Goal: Task Accomplishment & Management: Complete application form

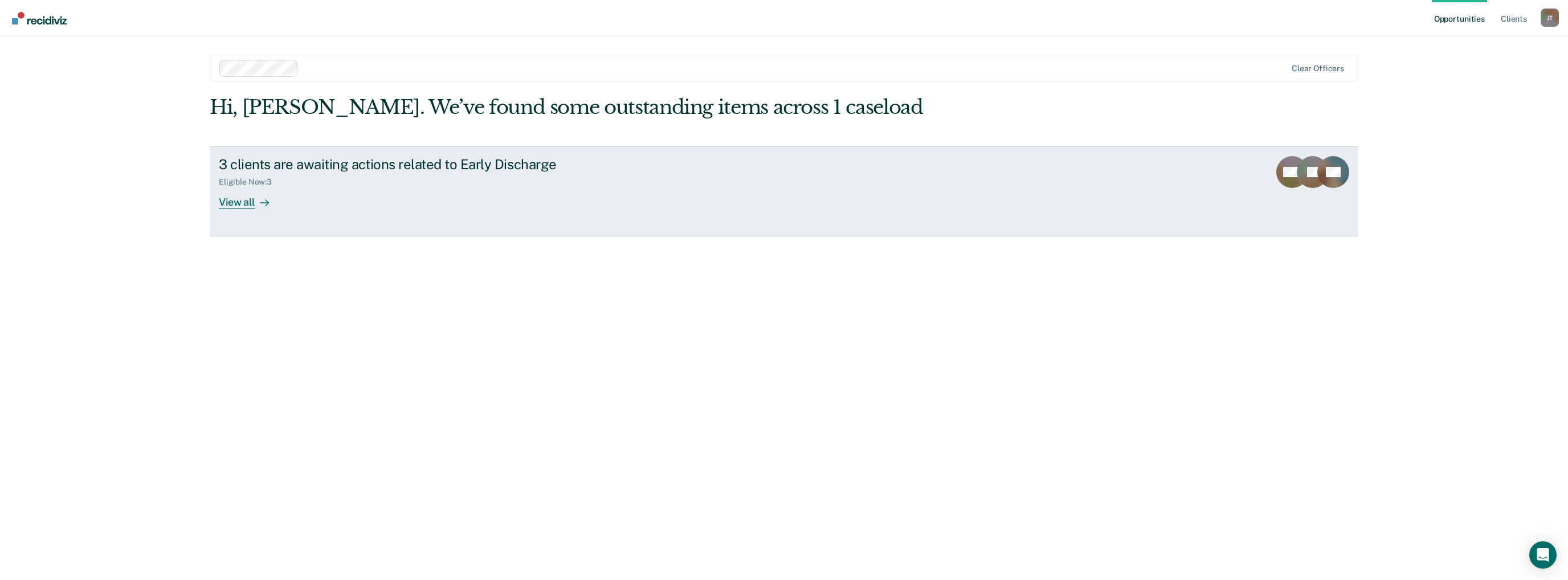
click at [535, 209] on link "3 clients are awaiting actions related to Early Discharge Eligible Now : 3 View…" at bounding box center [784, 191] width 1149 height 90
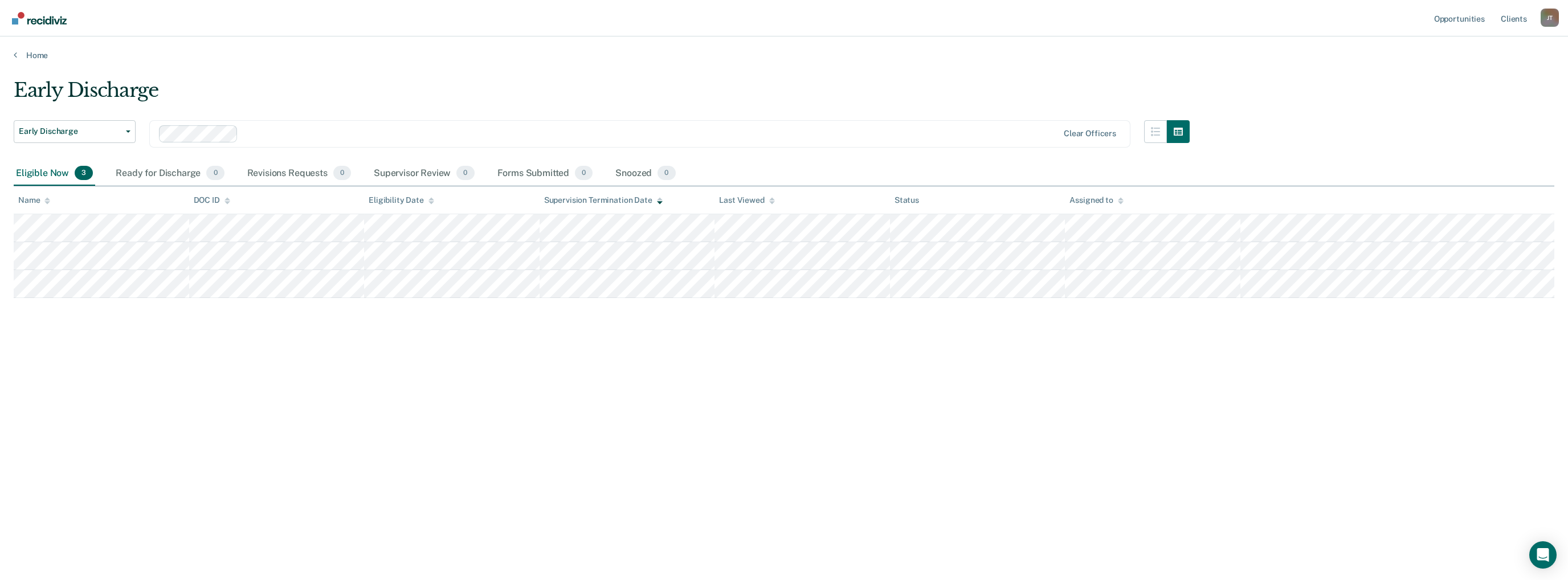
type textarea "x"
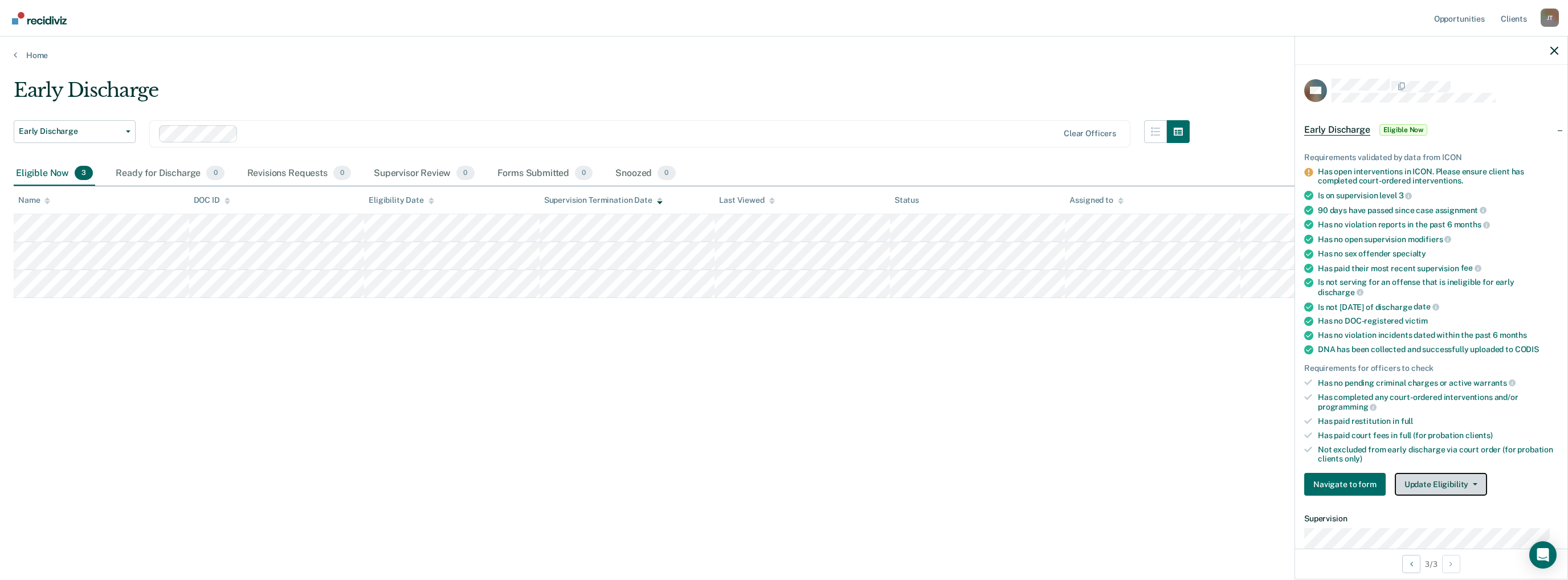
click at [1459, 475] on button "Update Eligibility" at bounding box center [1441, 484] width 92 height 23
click at [1487, 500] on button "Submit for Supervisor Approval" at bounding box center [1461, 507] width 133 height 18
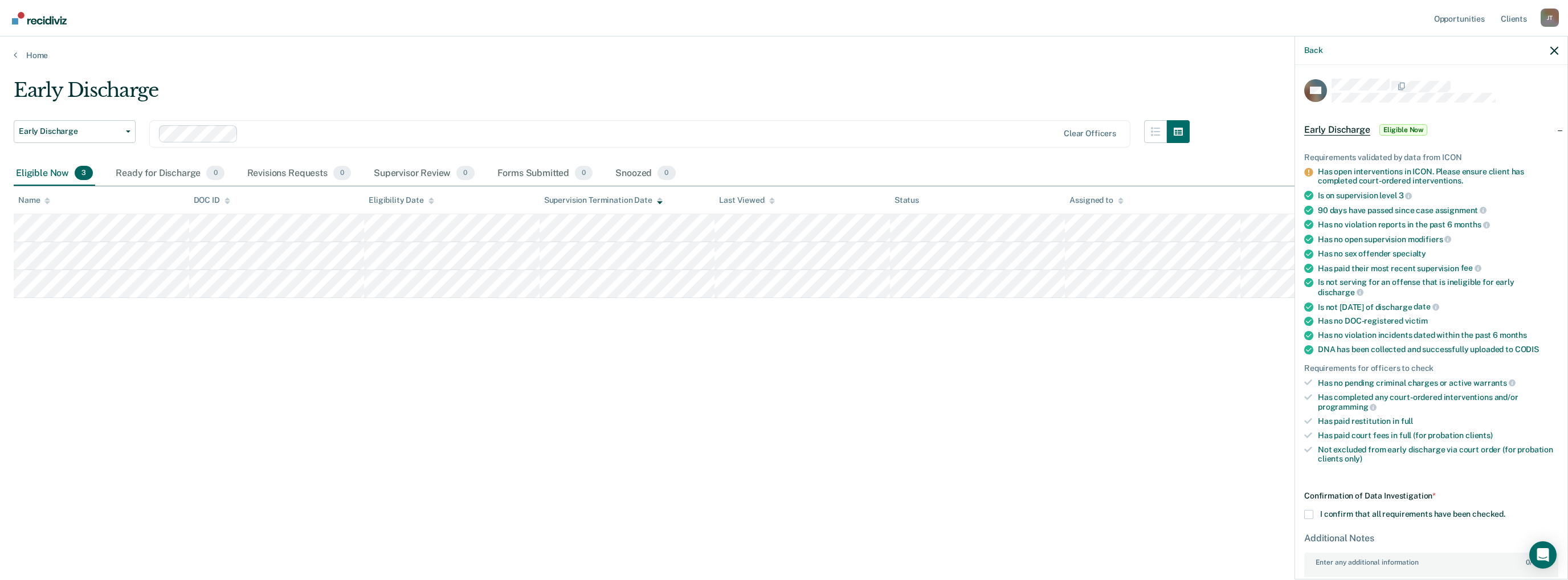
click at [1309, 511] on span at bounding box center [1309, 515] width 9 height 9
click at [1505, 510] on input "I confirm that all requirements have been checked." at bounding box center [1505, 510] width 0 height 0
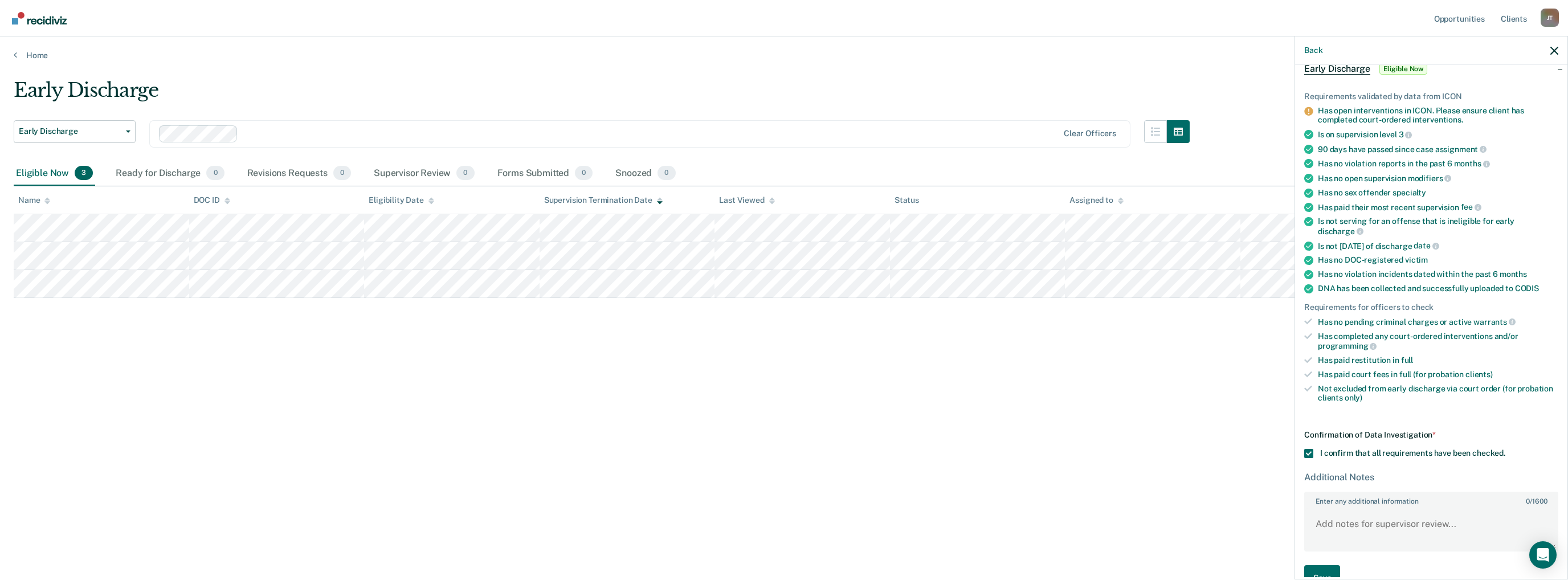
scroll to position [82, 0]
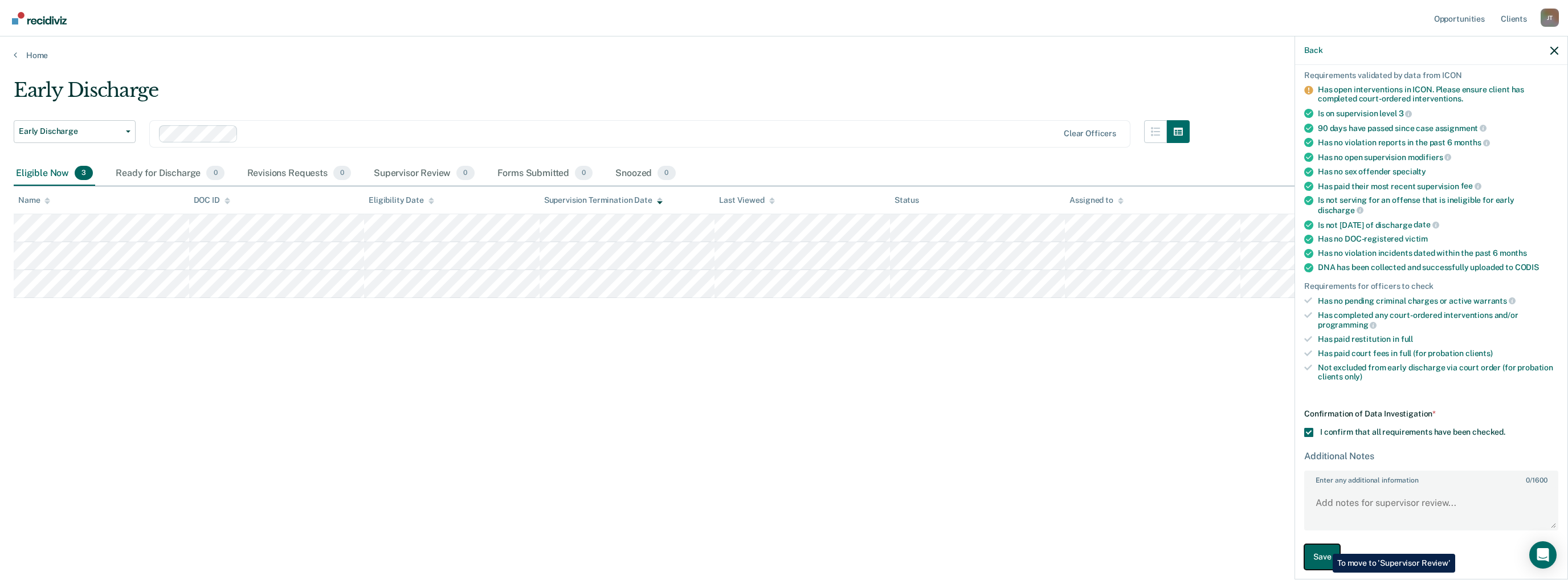
click at [1324, 545] on button "Save" at bounding box center [1322, 557] width 36 height 26
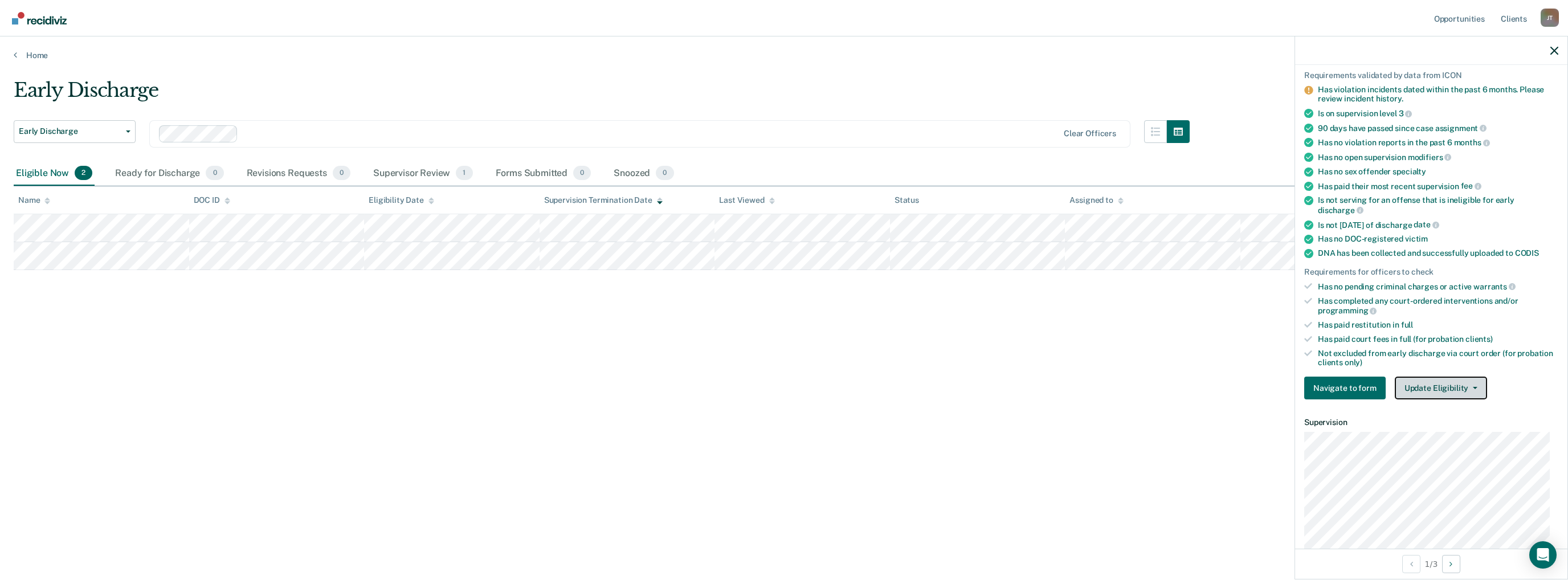
click at [1445, 381] on button "Update Eligibility" at bounding box center [1441, 388] width 92 height 23
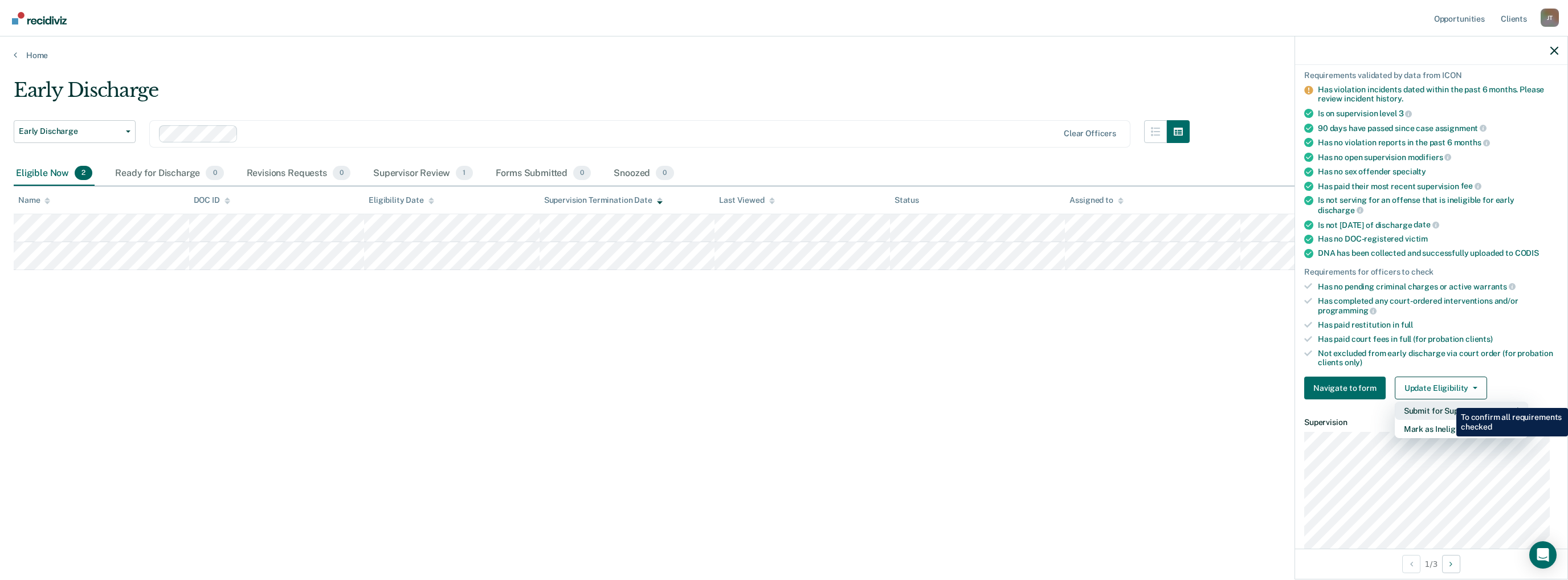
click at [1448, 402] on button "Submit for Supervisor Approval" at bounding box center [1461, 411] width 133 height 18
